Goal: Obtain resource: Obtain resource

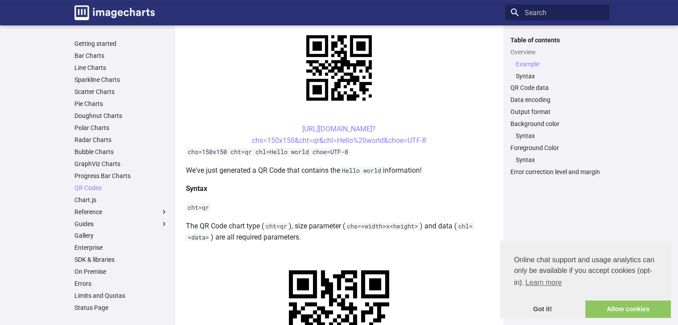
scroll to position [223, 0]
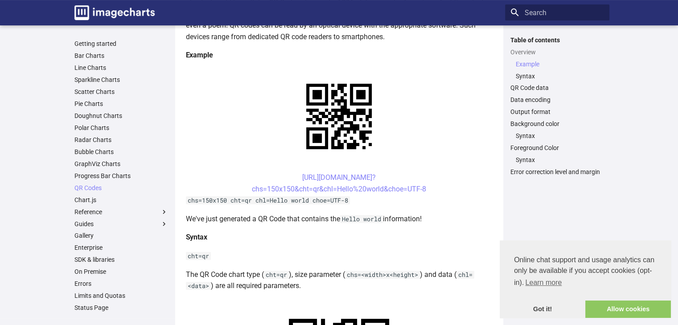
scroll to position [134, 0]
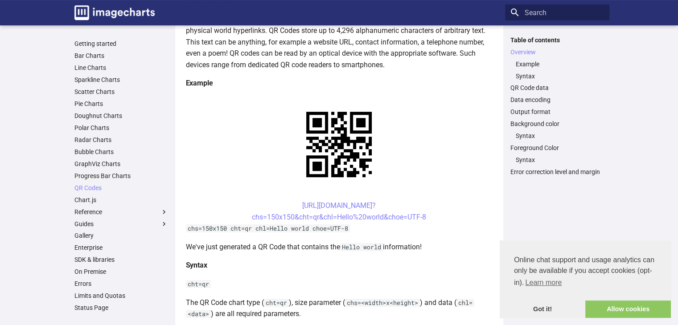
click at [385, 200] on center "[URL][DOMAIN_NAME]? chs=150x150&cht=qr&chl=Hello%20world&choe=UTF-8" at bounding box center [339, 211] width 307 height 23
click at [371, 201] on link "https://image-charts.com/chart? chs=150x150&cht=qr&chl=Hello%20world&choe=UTF-8" at bounding box center [339, 211] width 174 height 20
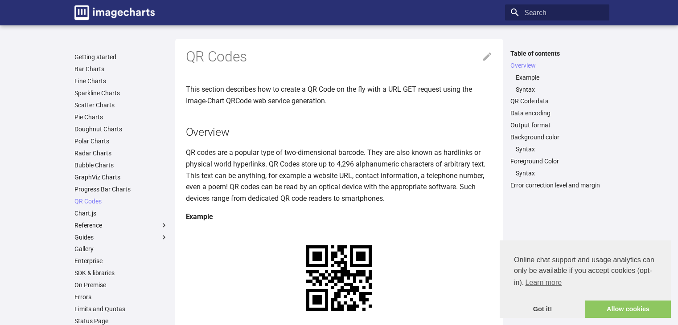
scroll to position [133, 0]
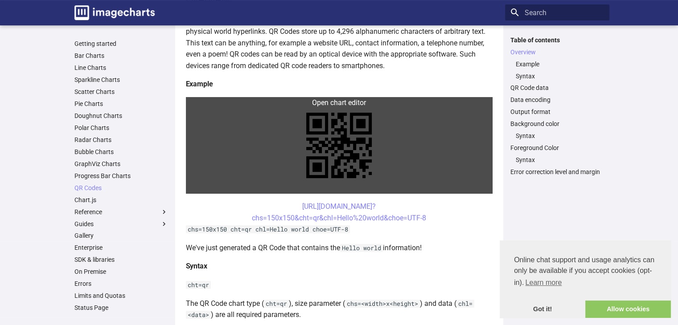
click at [201, 103] on link at bounding box center [339, 145] width 307 height 97
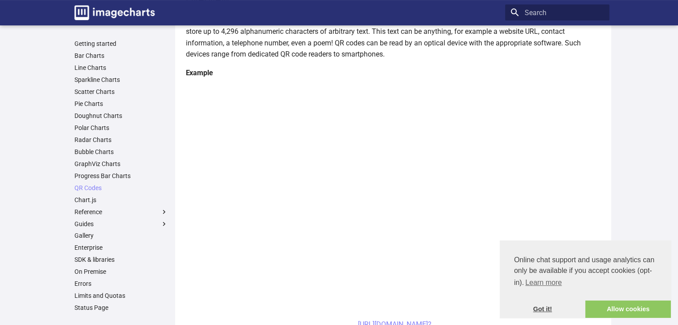
scroll to position [177, 0]
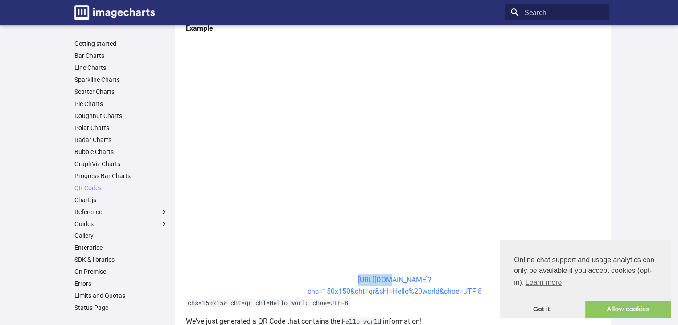
drag, startPoint x: 331, startPoint y: 270, endPoint x: 369, endPoint y: 277, distance: 39.4
click at [339, 277] on center "https://image-charts.com/chart? chs=150x150&cht=qr&chl=Hello%20world&choe=UTF-8" at bounding box center [395, 285] width 418 height 23
drag, startPoint x: 339, startPoint y: 278, endPoint x: 466, endPoint y: 290, distance: 127.9
click at [492, 291] on center "https://image-charts.com/chart? chs=150x150&cht=qr&chl=Hello%20world&choe=UTF-8" at bounding box center [395, 285] width 418 height 23
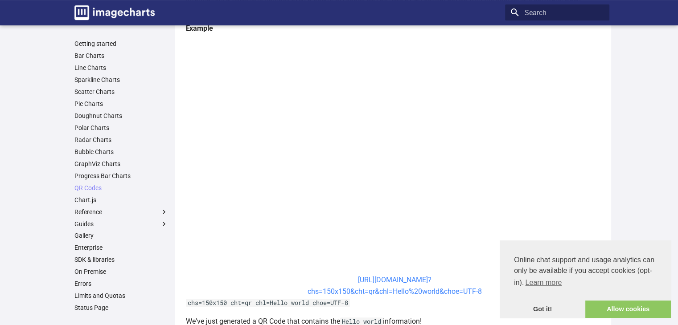
copy link "https://image-charts.com/chart? chs=150x150&cht=qr&chl=Hello%20world&choe=UTF-8"
